Goal: Task Accomplishment & Management: Complete application form

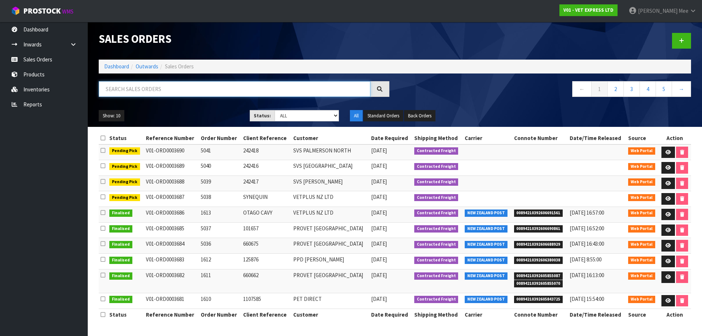
click at [116, 91] on input "text" at bounding box center [235, 89] width 272 height 16
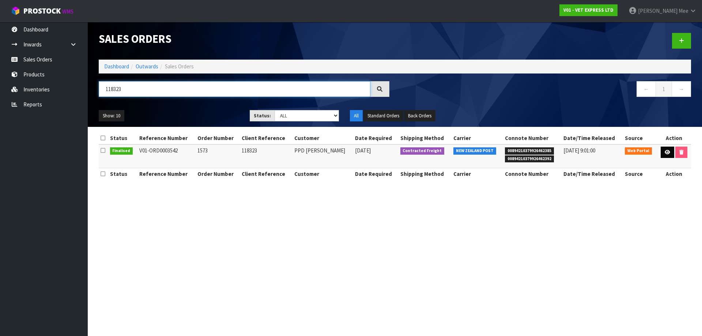
type input "118323"
click at [666, 154] on icon at bounding box center [667, 152] width 5 height 5
click at [665, 154] on icon at bounding box center [667, 152] width 5 height 5
click at [665, 153] on icon at bounding box center [667, 152] width 5 height 5
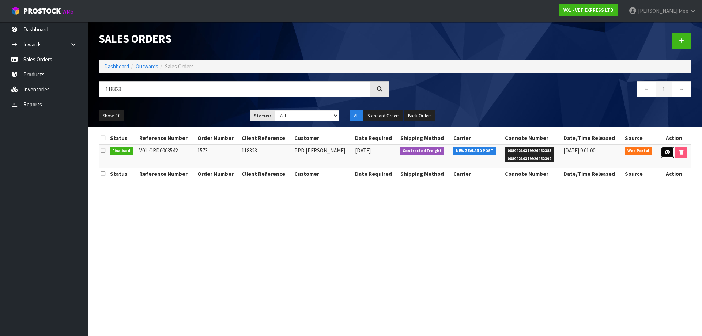
click at [665, 153] on icon at bounding box center [667, 152] width 5 height 5
click at [102, 151] on icon at bounding box center [103, 150] width 5 height 5
click at [184, 235] on section "Sales Orders Dashboard Outwards Sales Orders 118323 ← 1 → Show: 10 5 10 25 50 S…" at bounding box center [351, 168] width 702 height 336
click at [41, 59] on link "Sales Orders" at bounding box center [44, 59] width 88 height 15
click at [28, 45] on link "Inwards" at bounding box center [44, 44] width 88 height 15
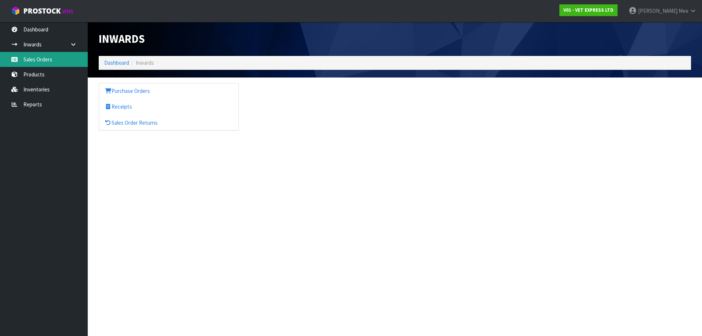
click at [41, 55] on link "Sales Orders" at bounding box center [44, 59] width 88 height 15
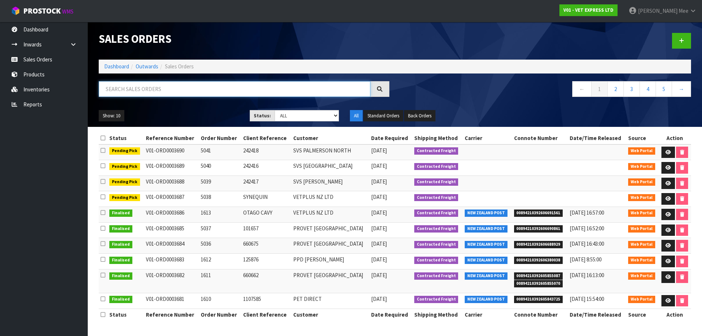
click at [142, 91] on input "text" at bounding box center [235, 89] width 272 height 16
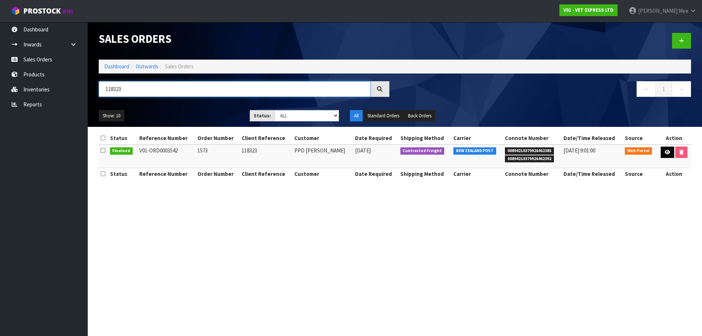
type input "118323"
click at [666, 151] on icon at bounding box center [667, 152] width 5 height 5
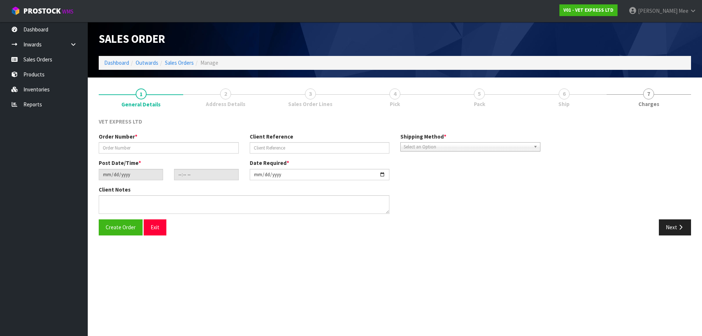
type input "1573"
type input "118323"
type input "2025-07-02"
type input "13:46:00.000"
type input "2025-07-03"
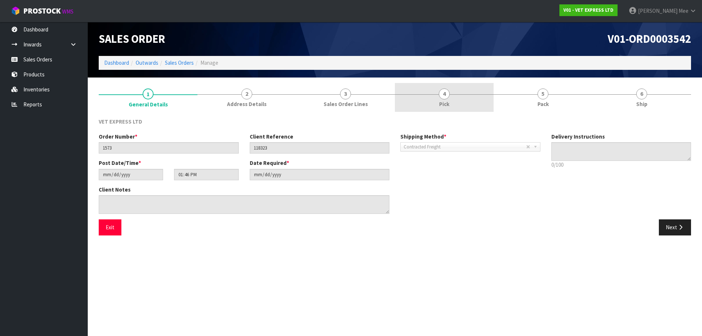
click at [443, 102] on span "Pick" at bounding box center [444, 104] width 10 height 8
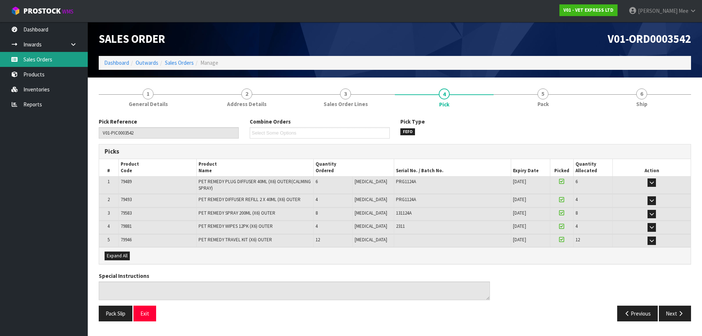
click at [32, 60] on link "Sales Orders" at bounding box center [44, 59] width 88 height 15
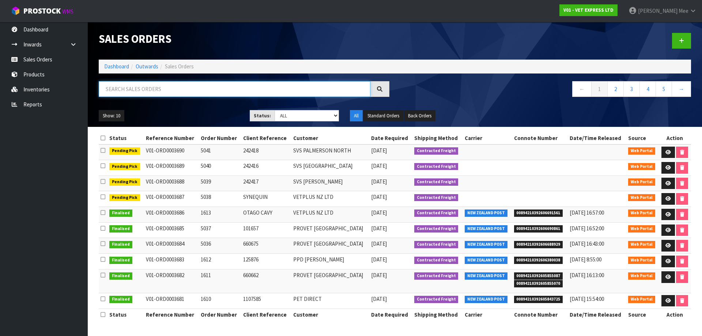
click at [140, 89] on input "text" at bounding box center [235, 89] width 272 height 16
type input "120646"
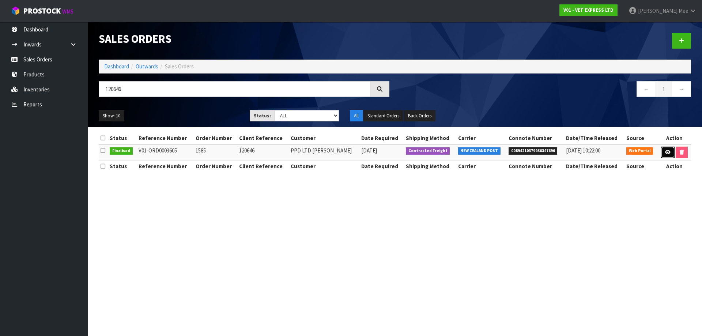
click at [665, 153] on icon at bounding box center [667, 152] width 5 height 5
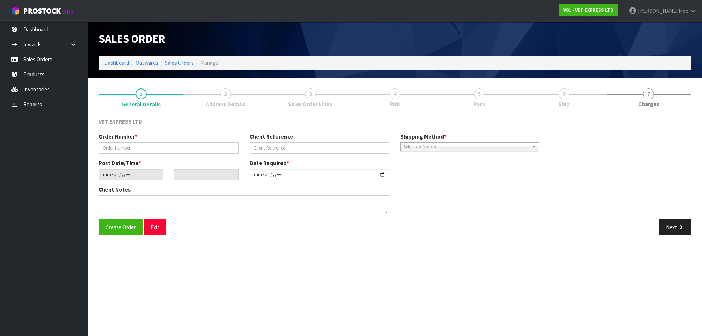
type input "1585"
type input "120646"
type input "2025-08-01"
type input "10:57:00.000"
type input "2025-08-01"
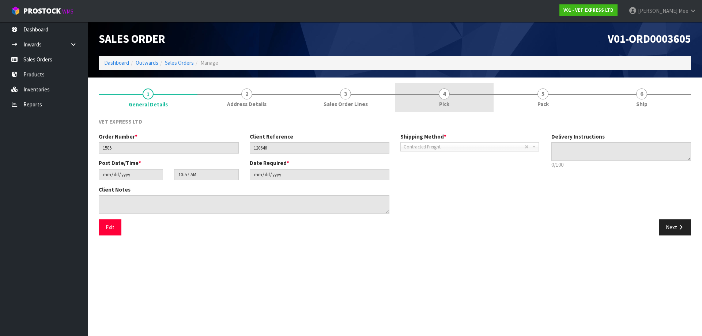
click at [448, 101] on span "Pick" at bounding box center [444, 104] width 10 height 8
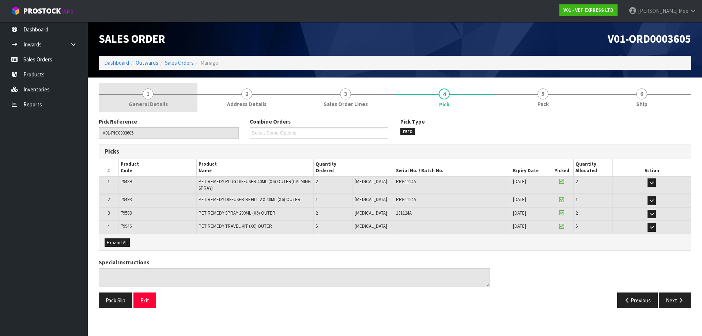
click at [149, 99] on span "1" at bounding box center [148, 94] width 11 height 11
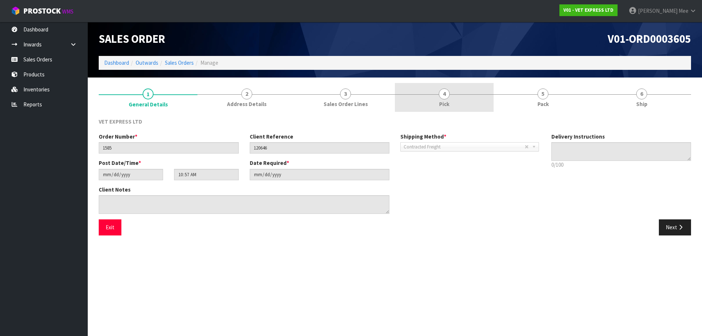
click at [432, 101] on link "4 Pick" at bounding box center [444, 97] width 99 height 29
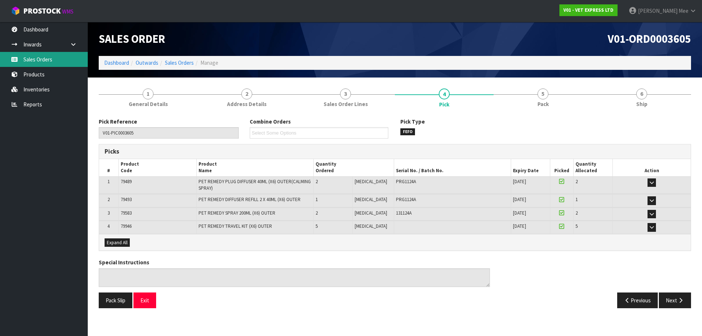
click at [42, 64] on link "Sales Orders" at bounding box center [44, 59] width 88 height 15
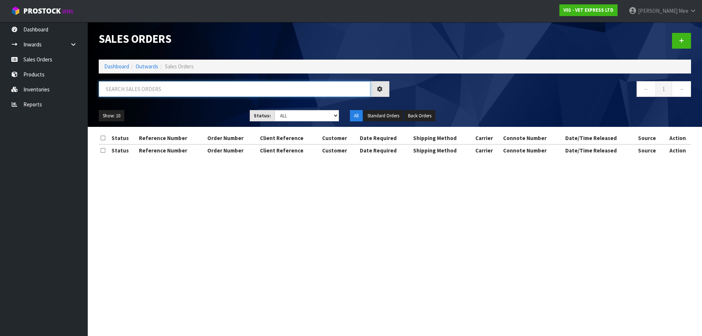
click at [161, 93] on input "text" at bounding box center [235, 89] width 272 height 16
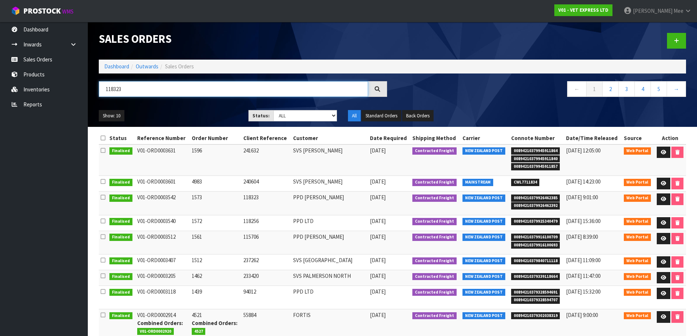
type input "118323"
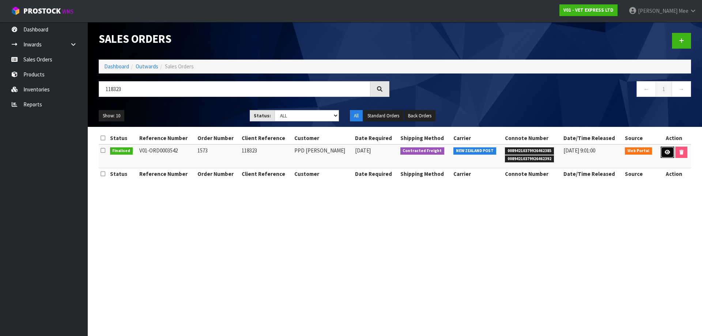
click at [665, 155] on link at bounding box center [668, 153] width 14 height 12
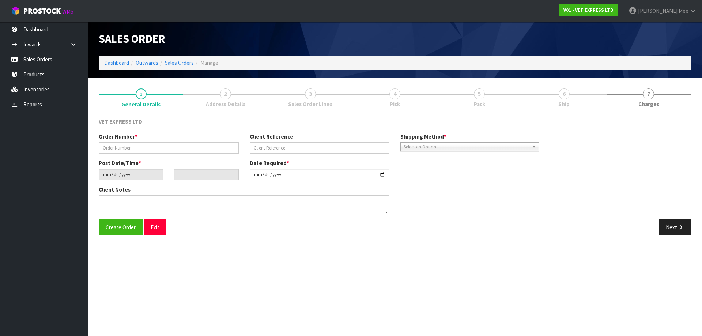
type input "1573"
type input "118323"
type input "2025-07-02"
type input "13:46:00.000"
type input "2025-07-03"
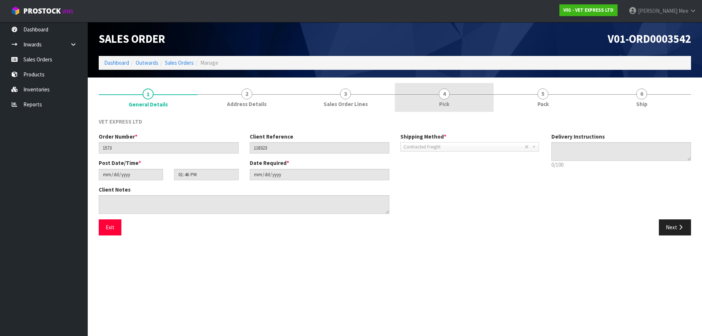
click at [456, 104] on link "4 Pick" at bounding box center [444, 97] width 99 height 29
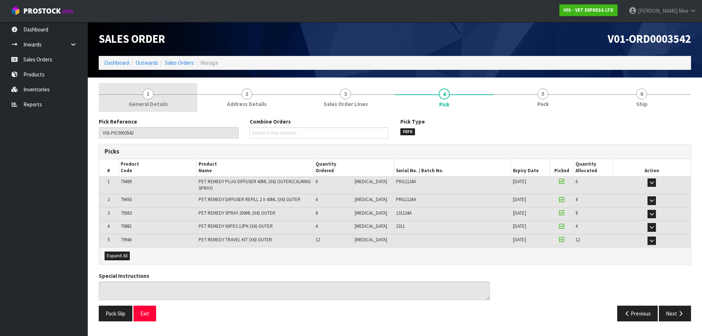
click at [148, 108] on span "General Details" at bounding box center [148, 104] width 39 height 8
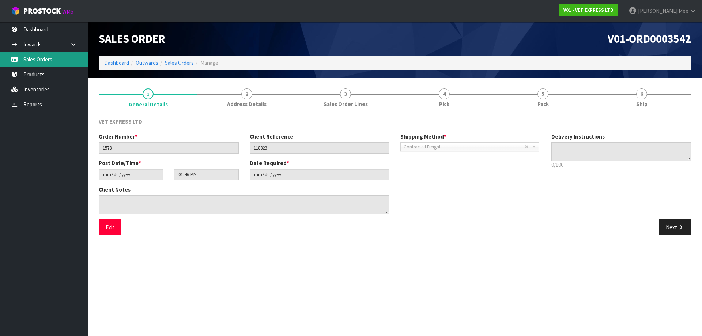
click at [47, 53] on link "Sales Orders" at bounding box center [44, 59] width 88 height 15
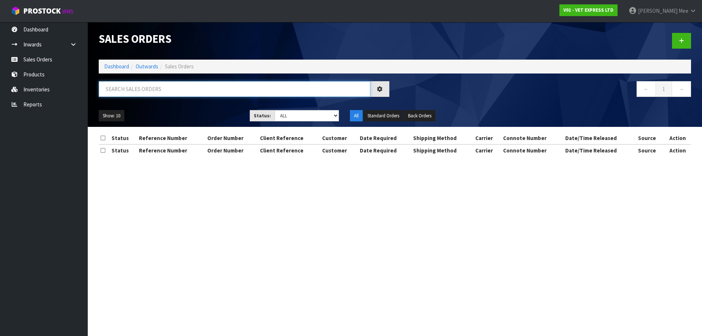
click at [130, 91] on input "text" at bounding box center [235, 89] width 272 height 16
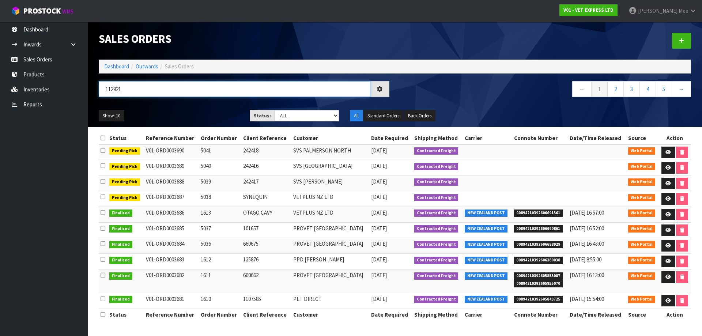
type input "112921"
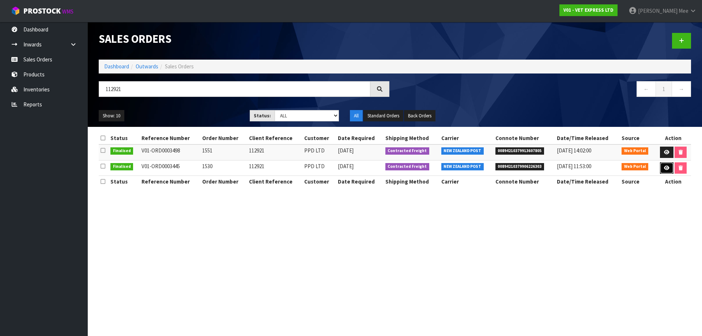
click at [667, 167] on icon at bounding box center [666, 168] width 5 height 5
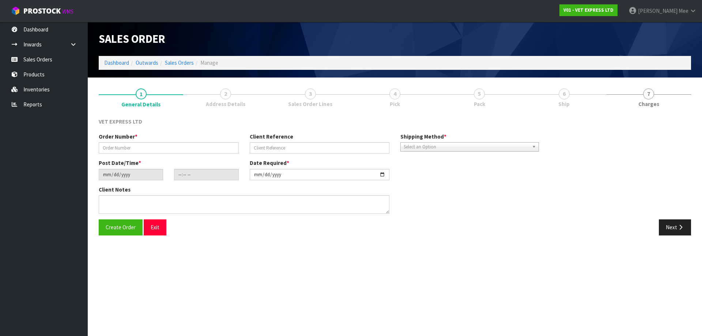
type input "1530"
type input "112921"
type input "2025-05-05"
type input "11:05:00.000"
type input "2025-05-05"
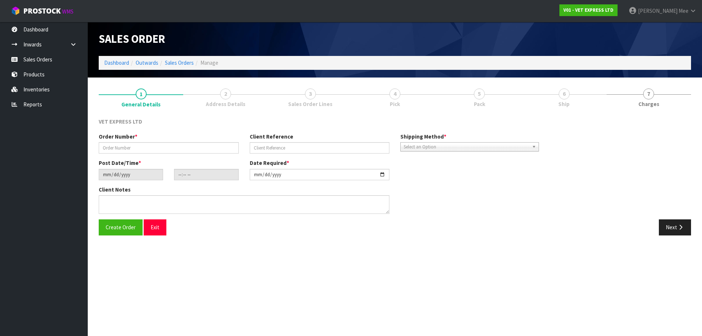
type textarea "BACK ORDER: 79493 PET REMEDY DIFFUSER REFILL 2 X 40ML (X6) OUTER X 1"
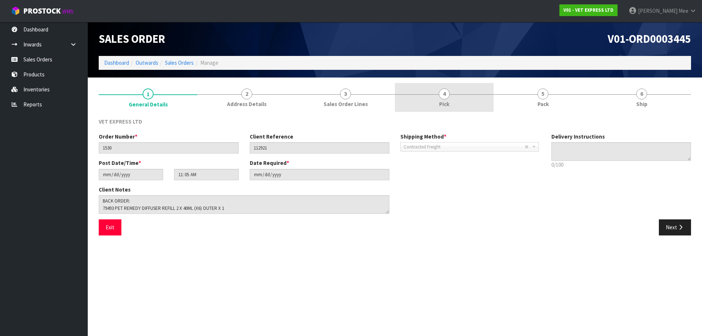
click at [443, 104] on span "Pick" at bounding box center [444, 104] width 10 height 8
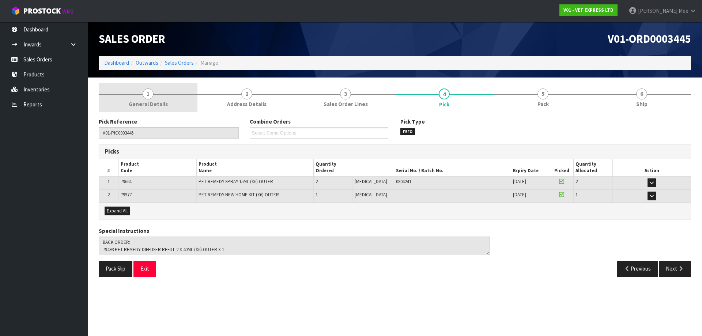
click at [143, 96] on span "1" at bounding box center [148, 94] width 11 height 11
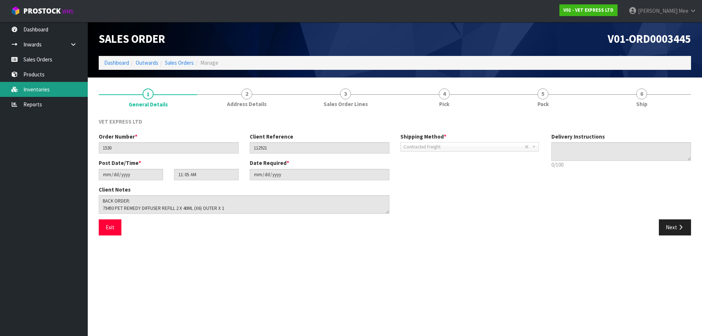
click at [35, 88] on link "Inventories" at bounding box center [44, 89] width 88 height 15
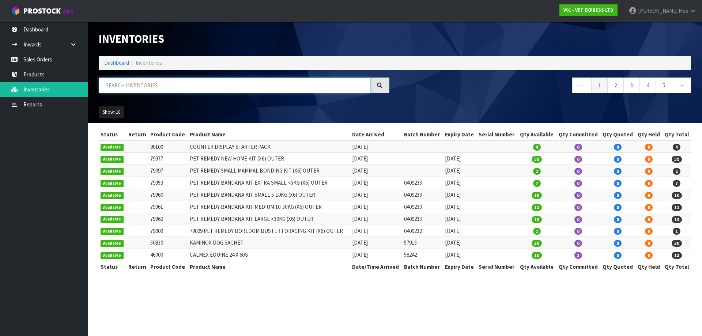
click at [153, 91] on input "text" at bounding box center [235, 86] width 272 height 16
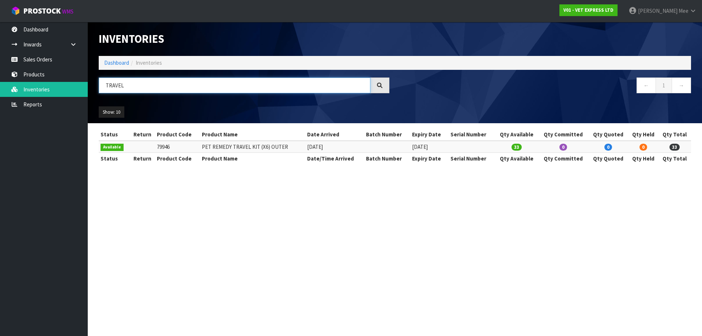
drag, startPoint x: 147, startPoint y: 85, endPoint x: 100, endPoint y: 80, distance: 46.7
click at [100, 80] on input "TRAVEL" at bounding box center [235, 86] width 272 height 16
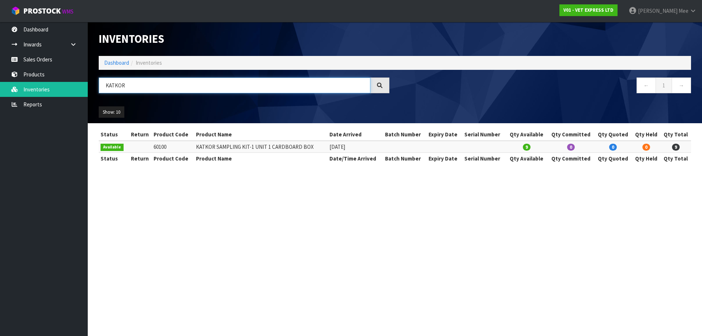
type input "KATKOR"
